Goal: Use online tool/utility: Utilize a website feature to perform a specific function

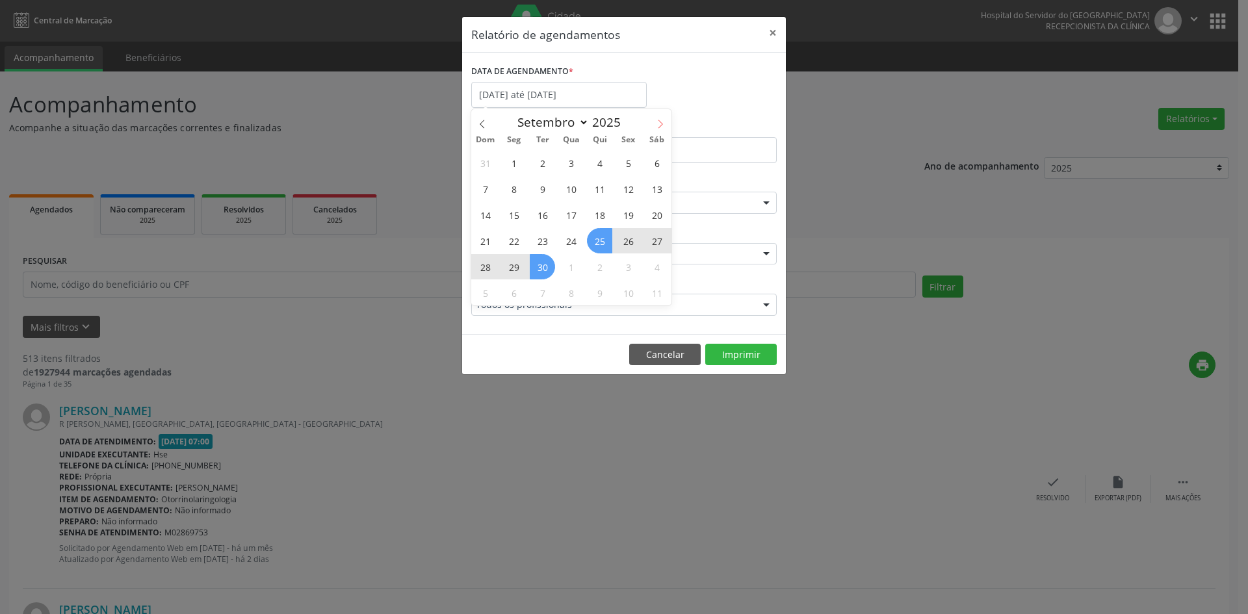
click at [663, 125] on icon at bounding box center [660, 124] width 9 height 9
select select "9"
click at [565, 164] on span "1" at bounding box center [570, 162] width 25 height 25
type input "[DATE]"
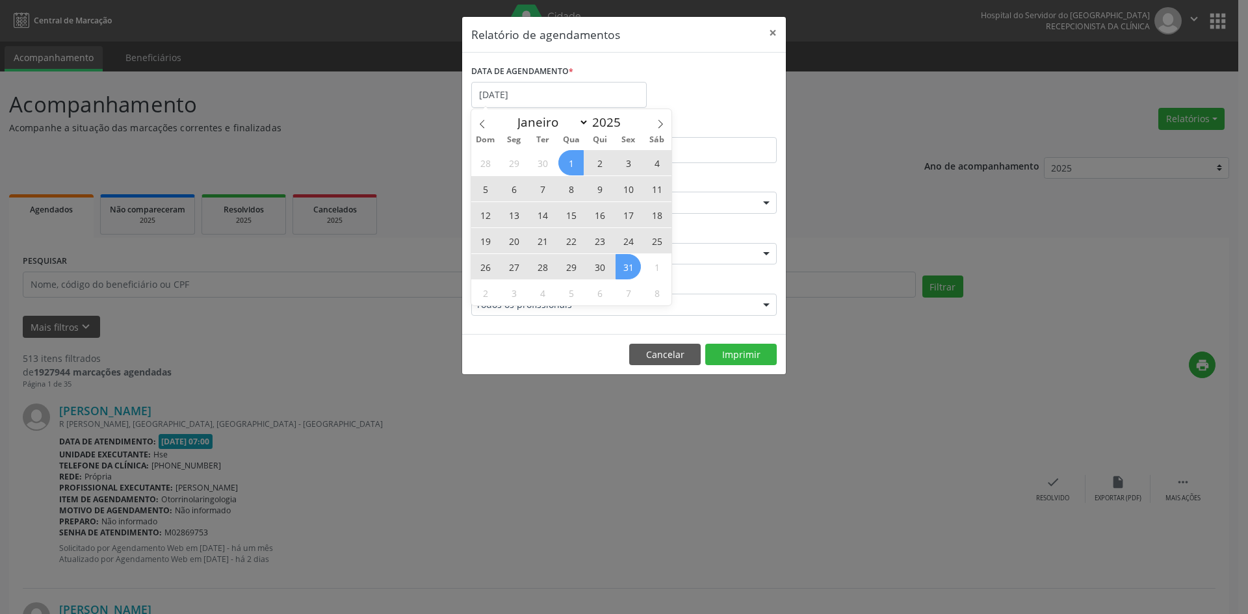
drag, startPoint x: 565, startPoint y: 164, endPoint x: 621, endPoint y: 268, distance: 117.5
click at [621, 268] on div "28 29 30 1 2 3 4 5 6 7 8 9 10 11 12 13 14 15 16 17 18 19 20 21 22 23 24 25 26 2…" at bounding box center [571, 227] width 200 height 156
click at [622, 268] on span "31" at bounding box center [627, 266] width 25 height 25
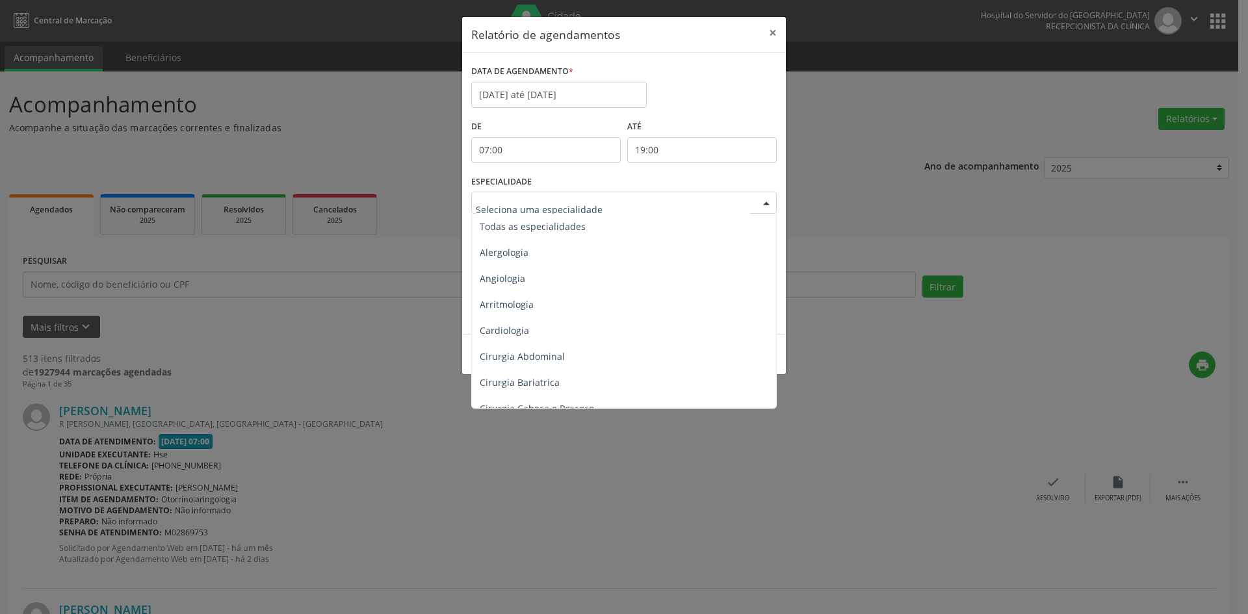
click at [767, 208] on div at bounding box center [766, 203] width 19 height 22
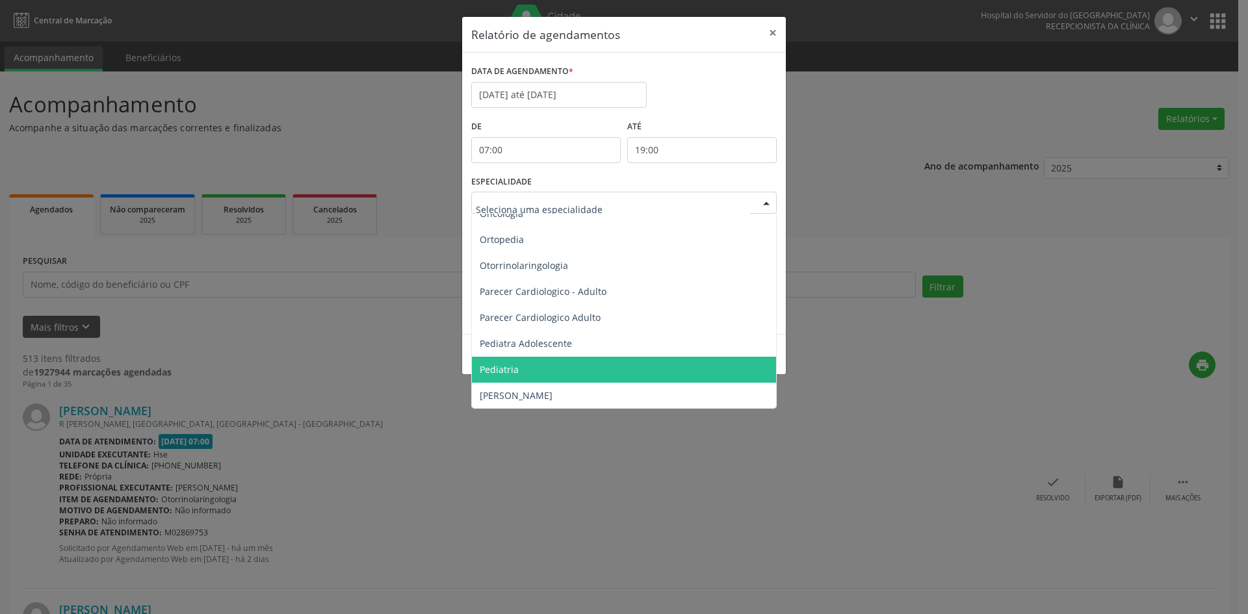
click at [501, 369] on span "Pediatria" at bounding box center [499, 369] width 39 height 12
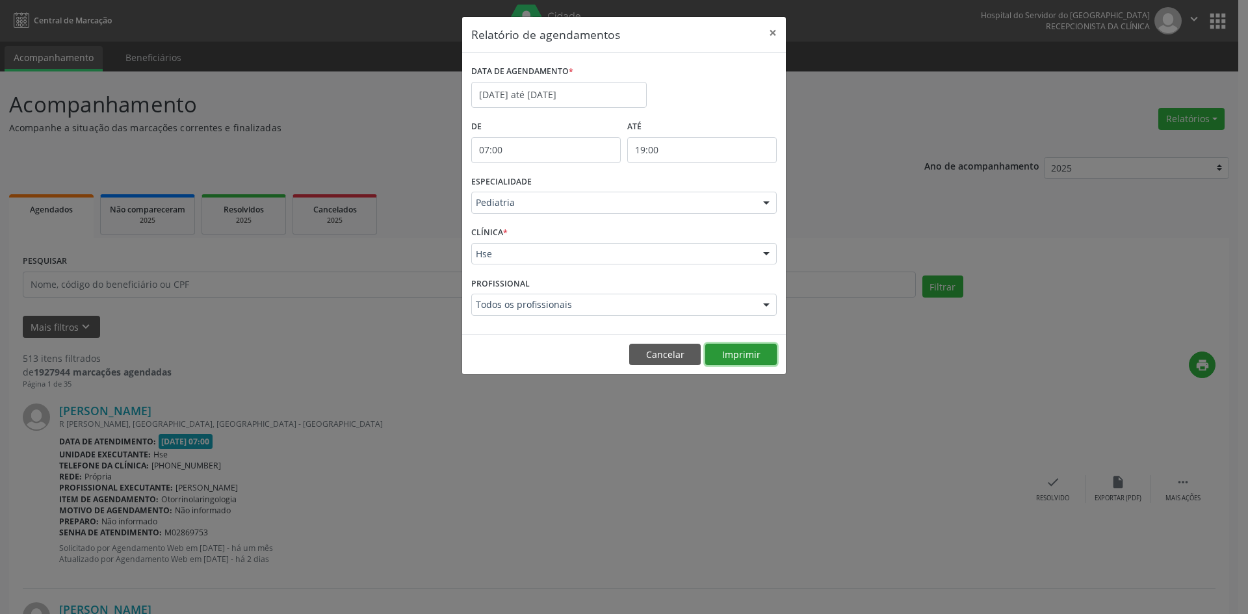
click at [747, 358] on button "Imprimir" at bounding box center [740, 355] width 71 height 22
click at [768, 204] on div at bounding box center [766, 203] width 19 height 22
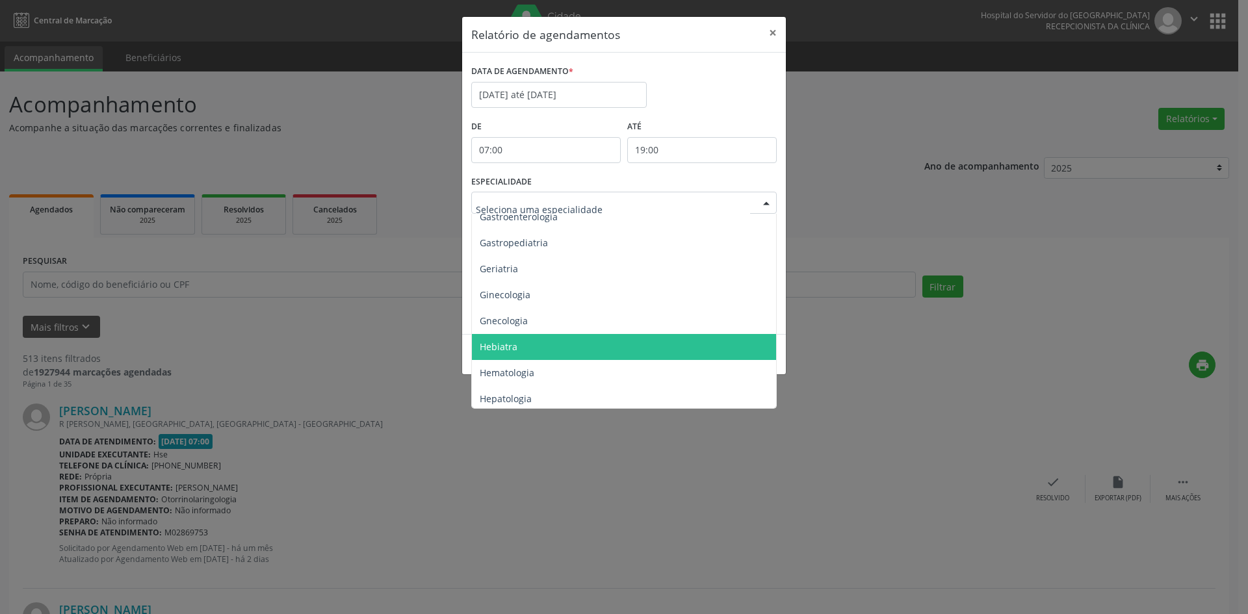
scroll to position [845, 0]
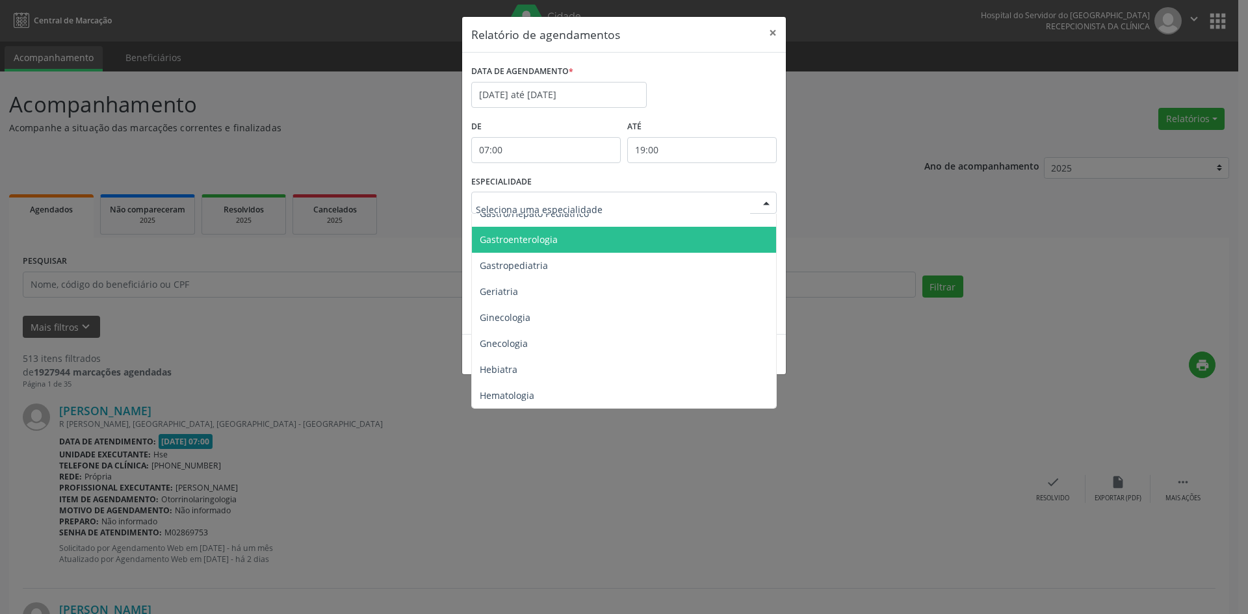
click at [541, 244] on span "Gastroenterologia" at bounding box center [519, 239] width 78 height 12
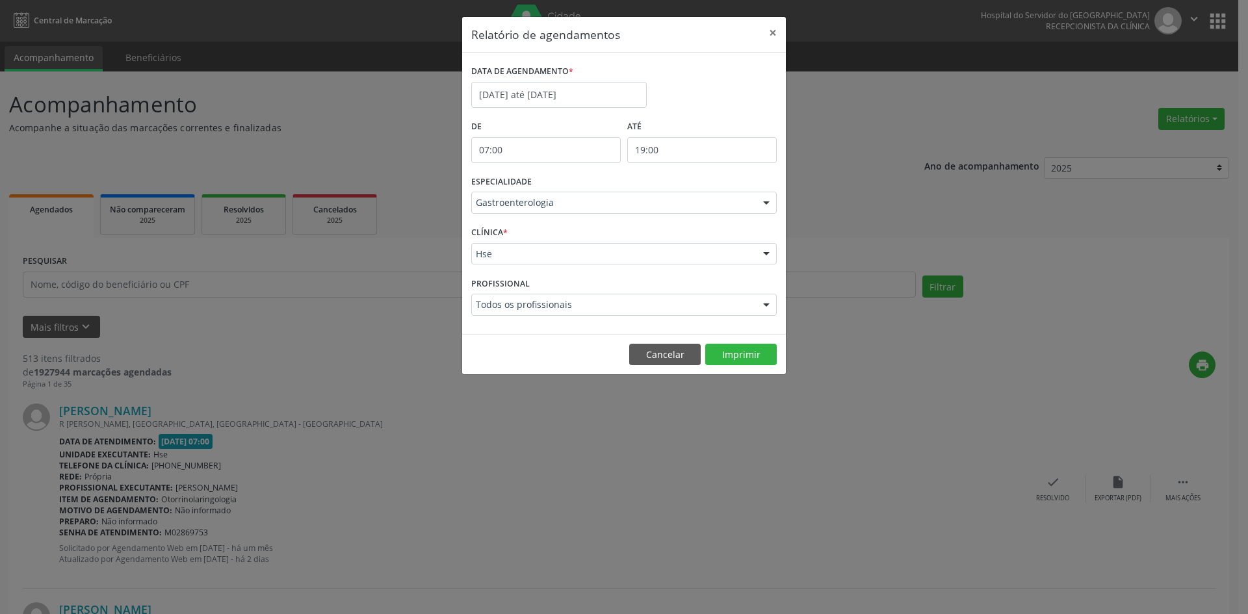
click at [748, 342] on footer "Cancelar Imprimir" at bounding box center [624, 354] width 324 height 41
click at [749, 354] on button "Imprimir" at bounding box center [740, 355] width 71 height 22
